Goal: Transaction & Acquisition: Download file/media

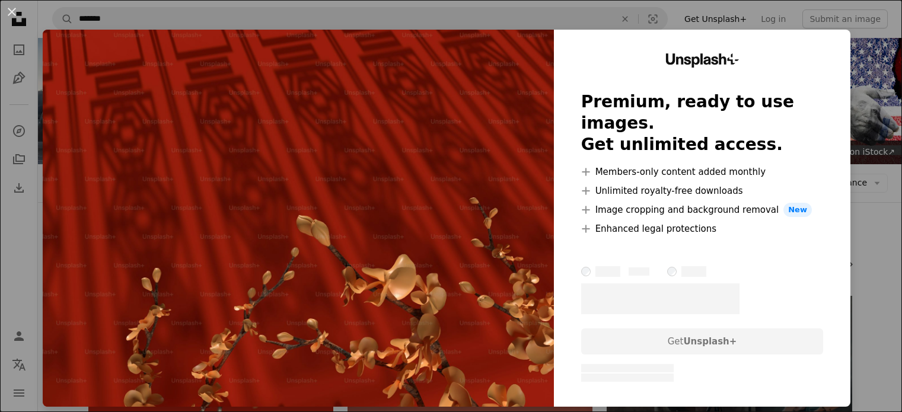
scroll to position [5801, 0]
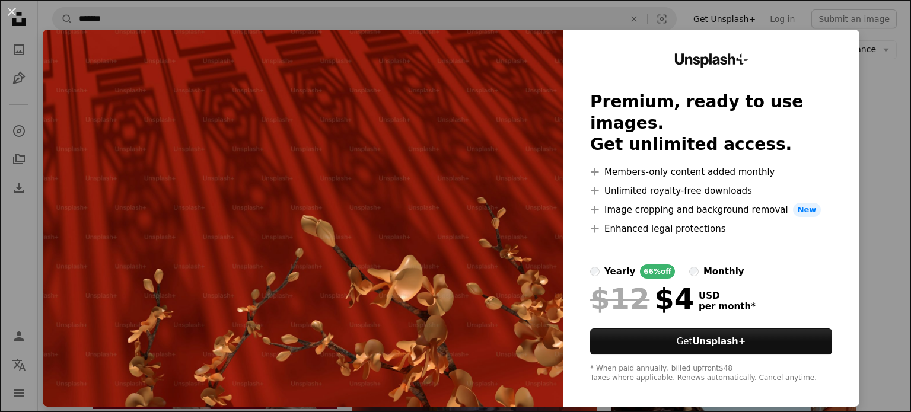
click at [875, 201] on div "An X shape Unsplash+ Premium, ready to use images. Get unlimited access. A plus…" at bounding box center [455, 206] width 911 height 412
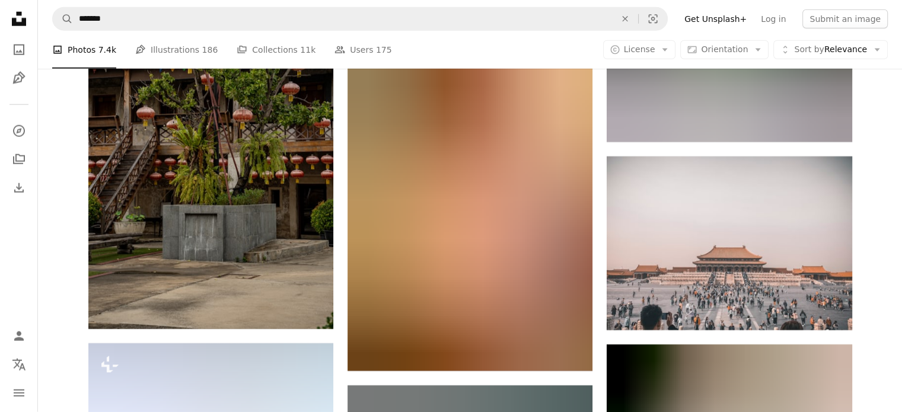
scroll to position [11910, 0]
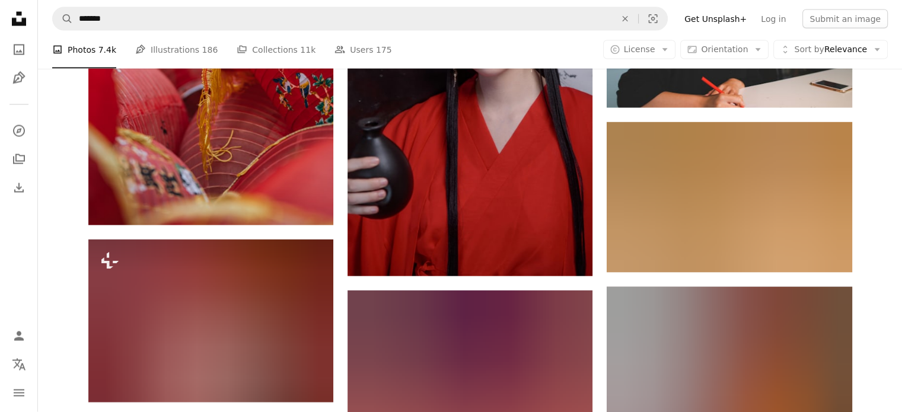
scroll to position [15825, 0]
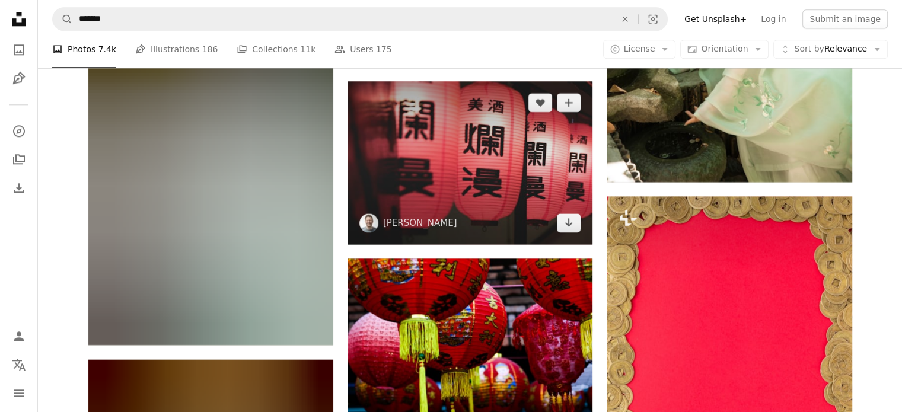
scroll to position [19265, 0]
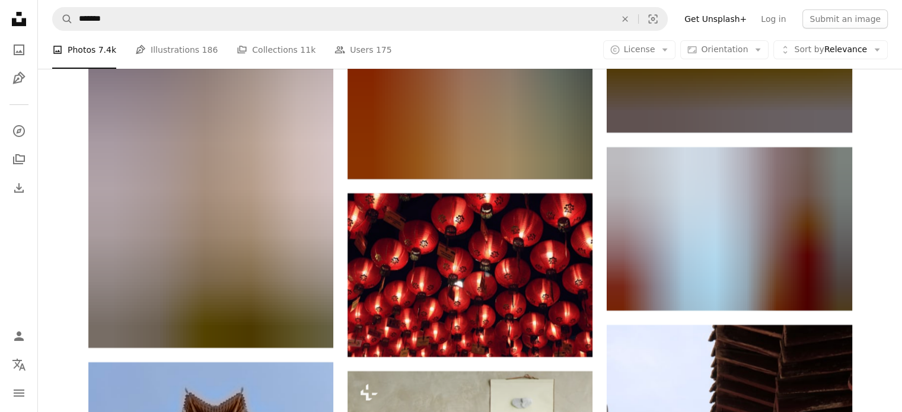
scroll to position [27272, 0]
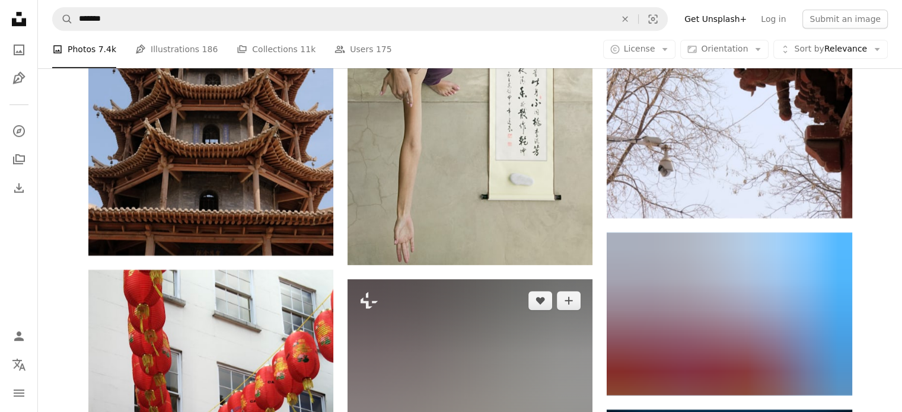
scroll to position [28221, 0]
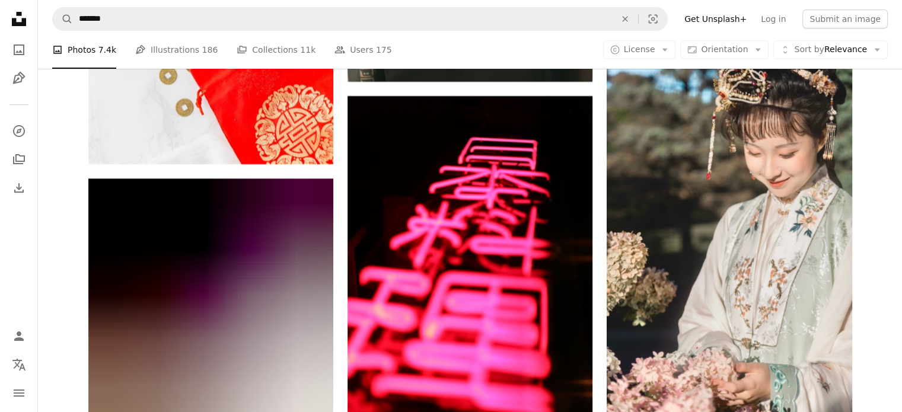
scroll to position [0, 0]
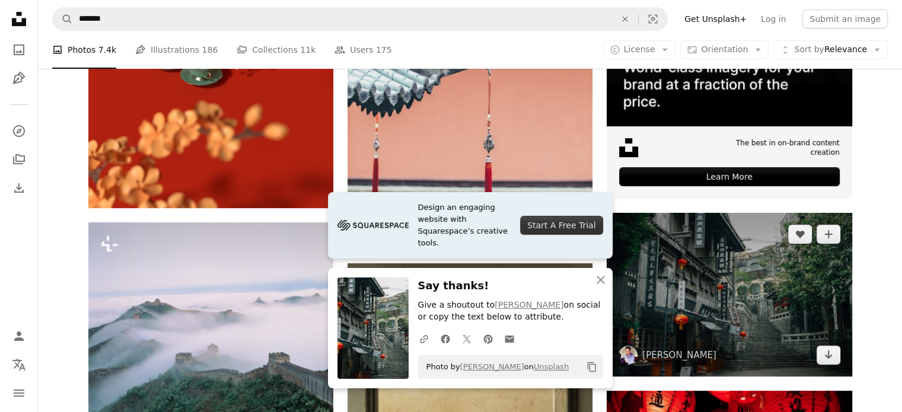
scroll to position [297, 0]
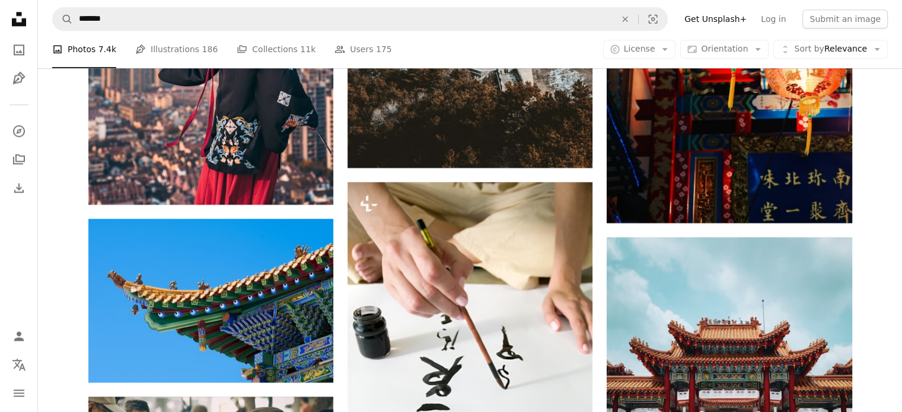
scroll to position [1957, 0]
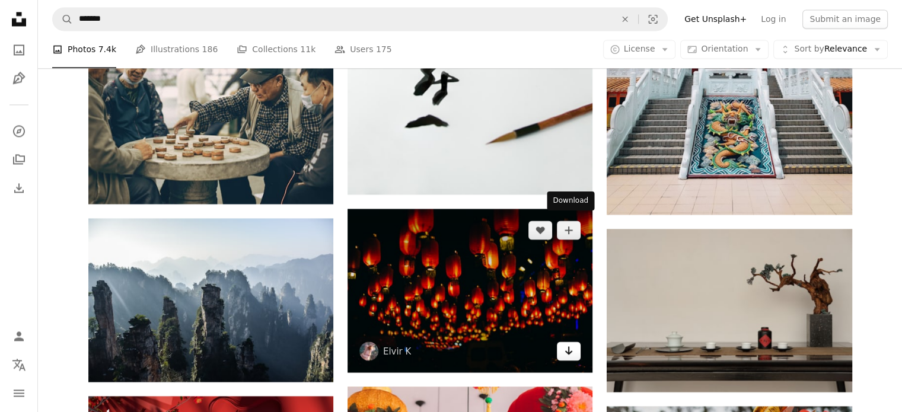
click at [564, 343] on icon "Arrow pointing down" at bounding box center [568, 350] width 9 height 14
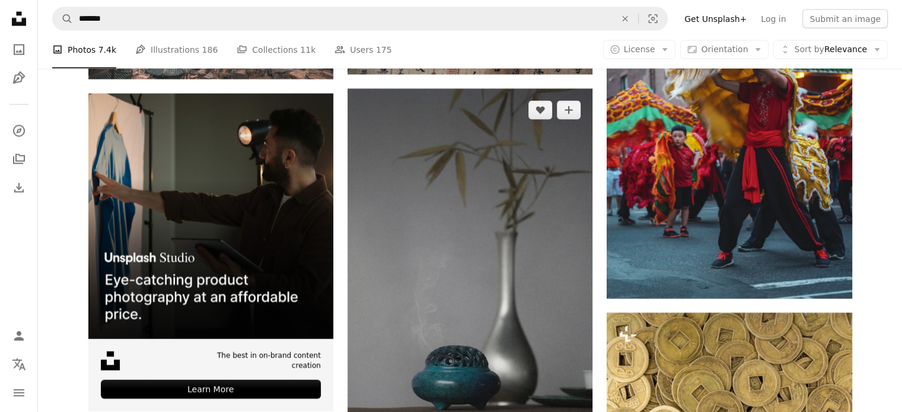
scroll to position [2491, 0]
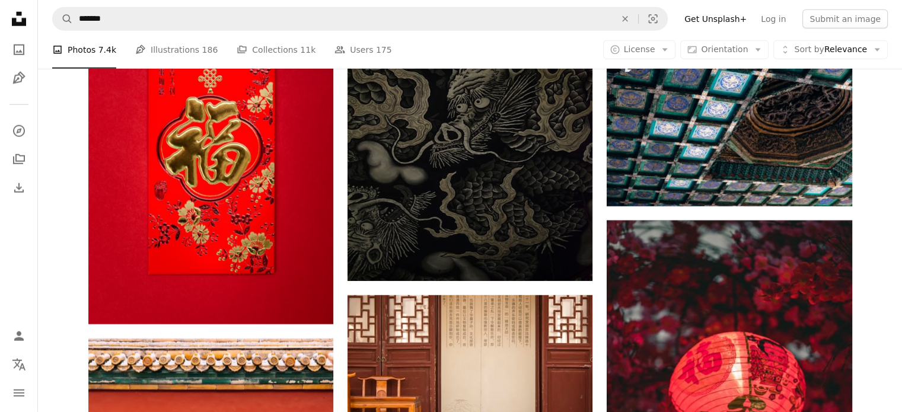
scroll to position [3618, 0]
